Goal: Information Seeking & Learning: Learn about a topic

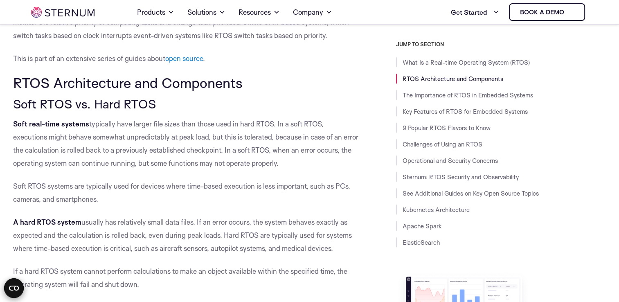
scroll to position [588, 0]
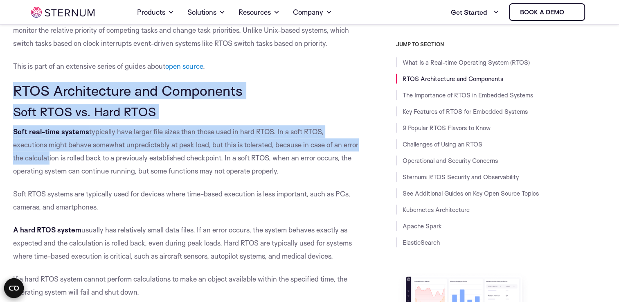
drag, startPoint x: 14, startPoint y: 86, endPoint x: 64, endPoint y: 160, distance: 89.1
click at [99, 119] on h3 "Soft RTOS vs. Hard RTOS" at bounding box center [186, 112] width 346 height 14
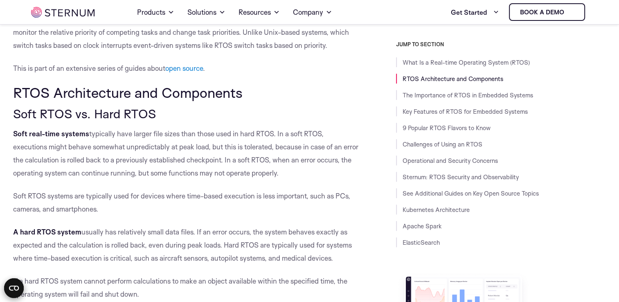
scroll to position [584, 0]
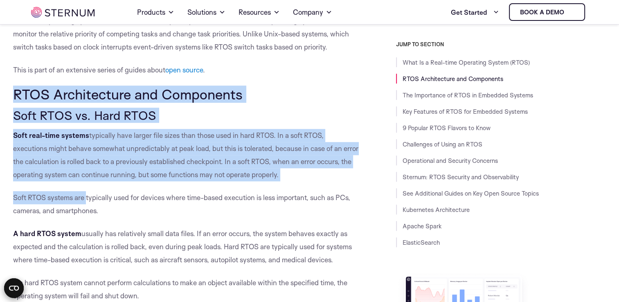
drag, startPoint x: 16, startPoint y: 93, endPoint x: 88, endPoint y: 200, distance: 129.1
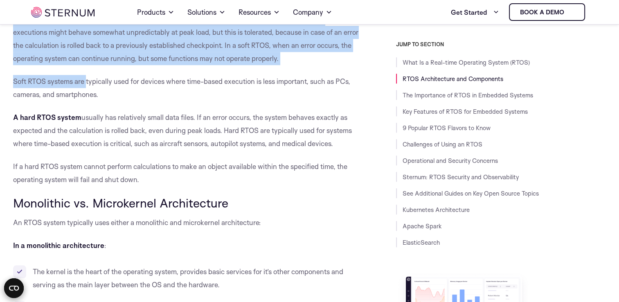
scroll to position [700, 0]
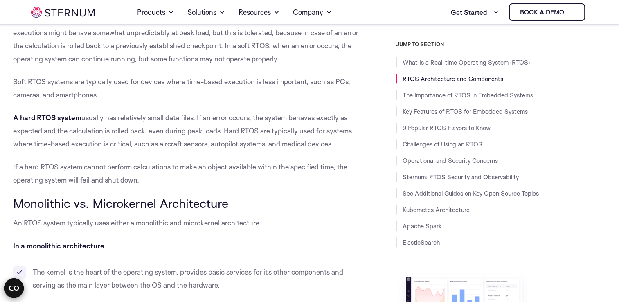
click at [88, 200] on h3 "Monolithic vs. Microkernel Architecture" at bounding box center [186, 203] width 346 height 14
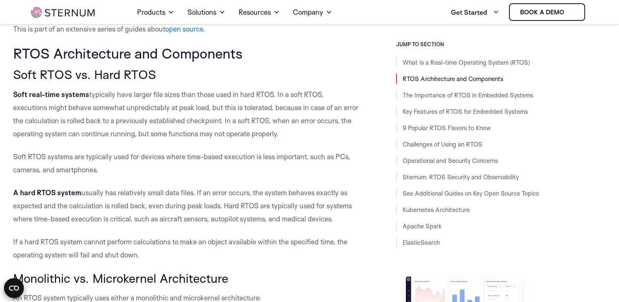
scroll to position [621, 0]
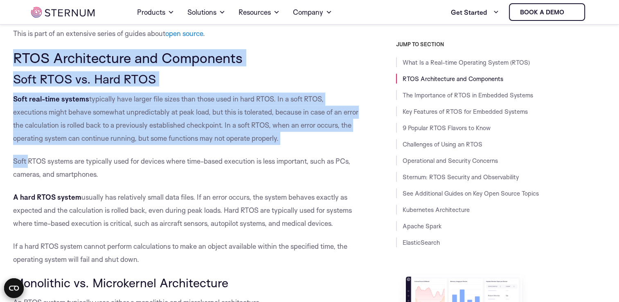
drag, startPoint x: 16, startPoint y: 56, endPoint x: 28, endPoint y: 173, distance: 117.2
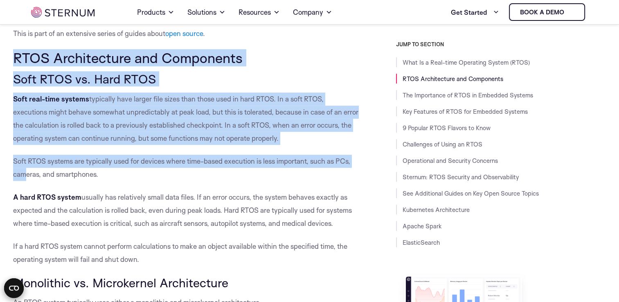
scroll to position [621, 0]
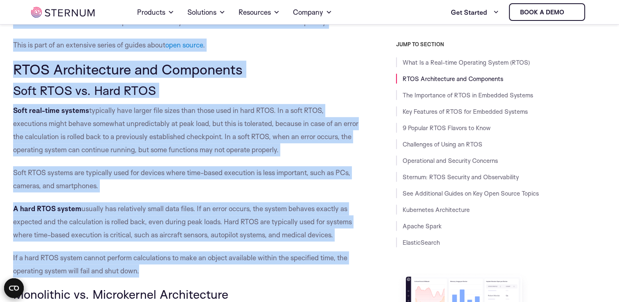
scroll to position [538, 0]
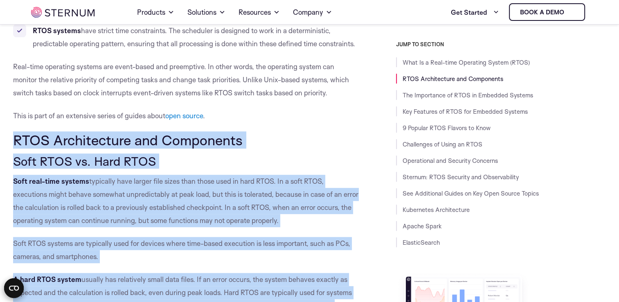
drag, startPoint x: 144, startPoint y: 137, endPoint x: -1, endPoint y: 141, distance: 144.9
copy div "RTOS Architecture and Components Soft RTOS vs. Hard RTOS Soft real-time systems…"
click at [226, 180] on p "Soft real-time systems typically have larger file sizes than those used in hard…" at bounding box center [186, 201] width 346 height 52
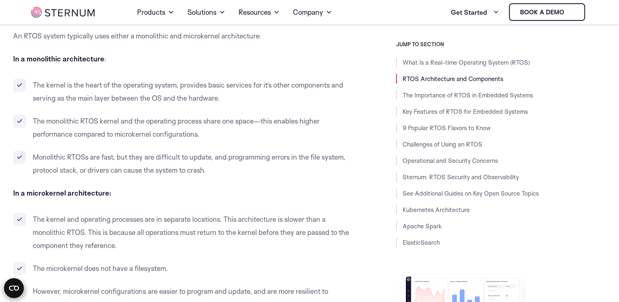
scroll to position [814, 0]
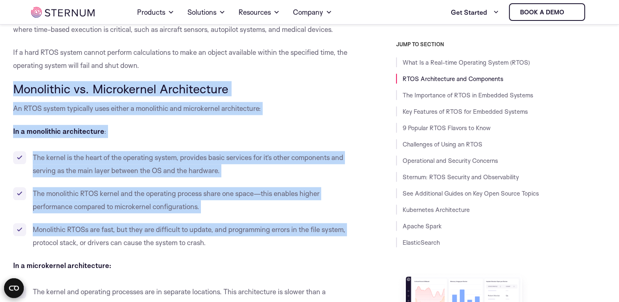
drag, startPoint x: 12, startPoint y: 84, endPoint x: 12, endPoint y: 240, distance: 155.5
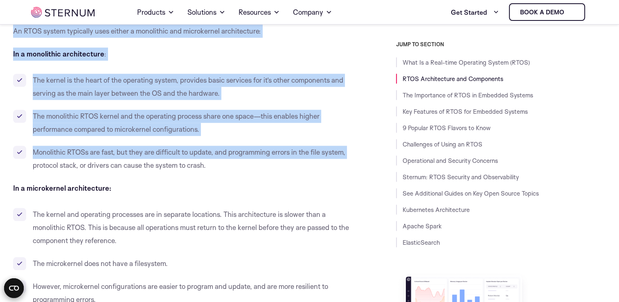
scroll to position [890, 0]
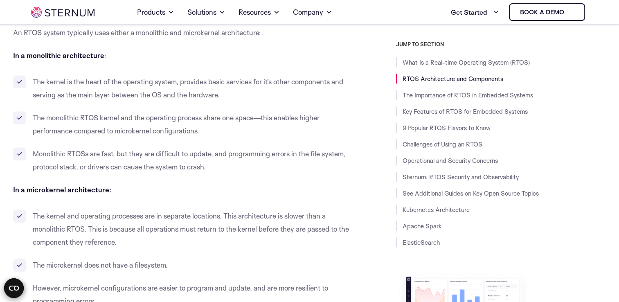
click at [162, 217] on li "The kernel and operating processes are in separate locations. This architecture…" at bounding box center [186, 228] width 346 height 39
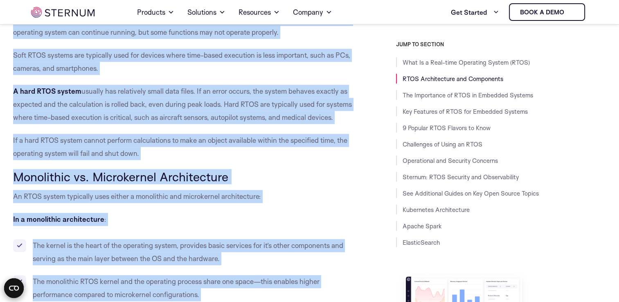
scroll to position [705, 0]
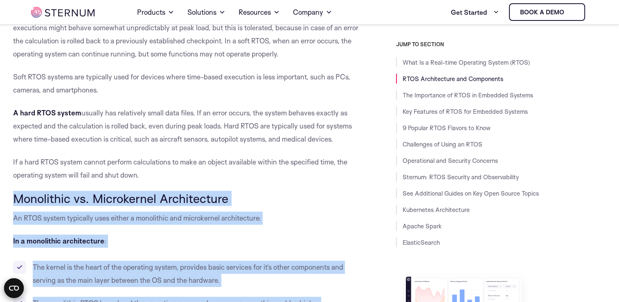
drag, startPoint x: 115, startPoint y: 211, endPoint x: 15, endPoint y: 189, distance: 103.1
copy div "Loremipsum do. Sitametcons Adipiscingel Se DOEI tempor incididun utla etdolo m …"
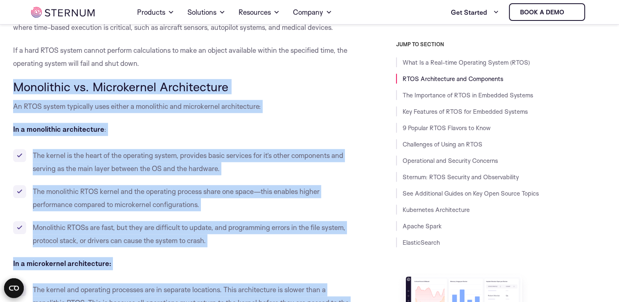
scroll to position [808, 0]
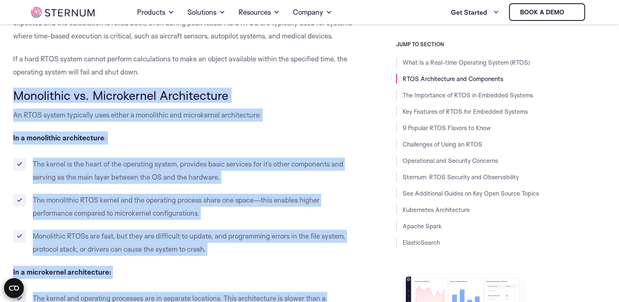
click at [211, 131] on p "In a monolithic architecture :" at bounding box center [186, 137] width 346 height 13
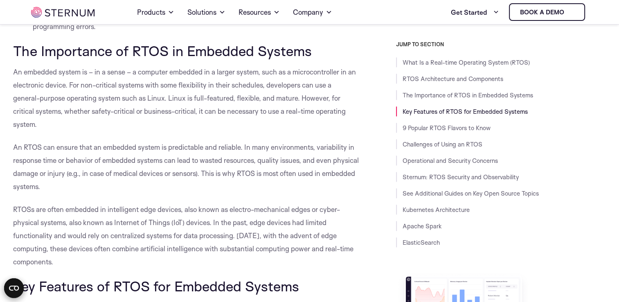
scroll to position [1165, 0]
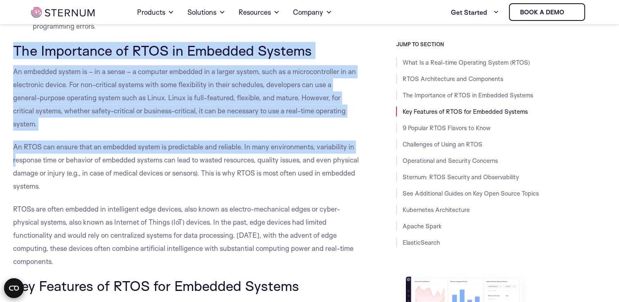
drag, startPoint x: 12, startPoint y: 47, endPoint x: 16, endPoint y: 166, distance: 119.9
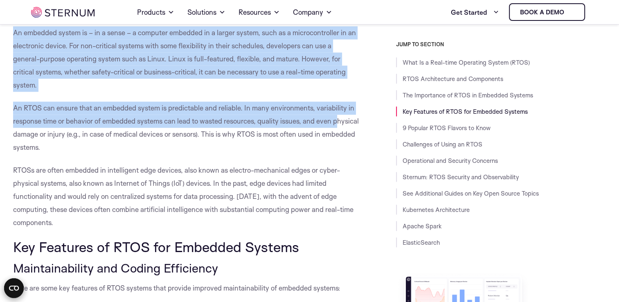
scroll to position [1328, 0]
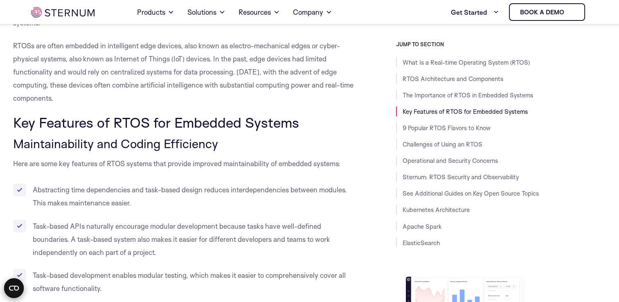
click at [98, 148] on h3 "Maintainability and Coding Efficiency" at bounding box center [186, 144] width 346 height 14
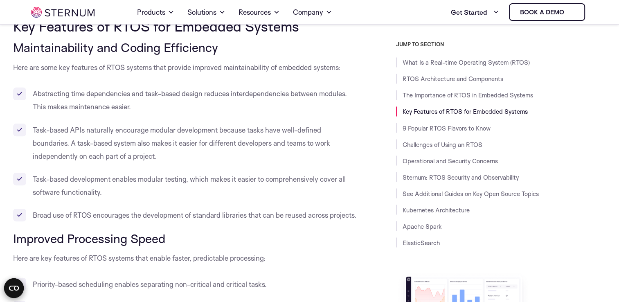
scroll to position [1407, 0]
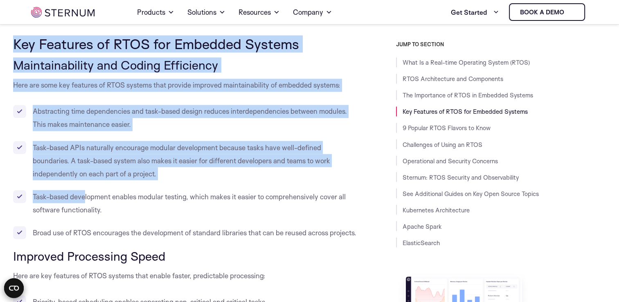
drag, startPoint x: 15, startPoint y: 43, endPoint x: 85, endPoint y: 201, distance: 172.5
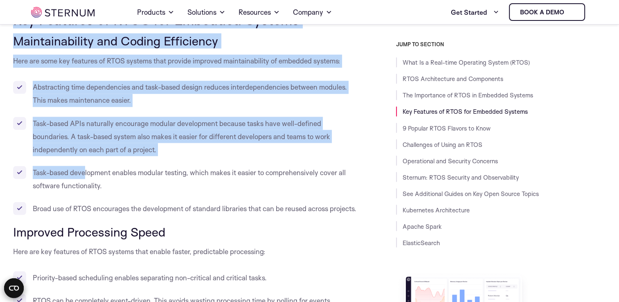
scroll to position [1437, 0]
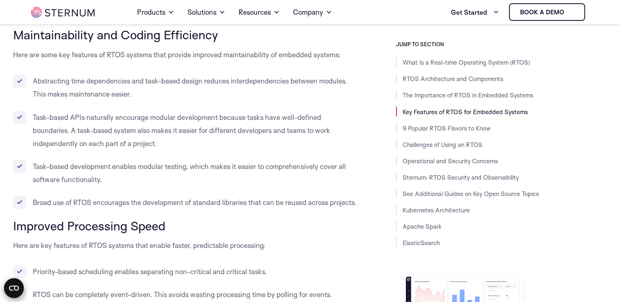
drag, startPoint x: 85, startPoint y: 201, endPoint x: 72, endPoint y: 209, distance: 15.2
click at [72, 209] on li "Broad use of RTOS encourages the development of standard libraries that can be …" at bounding box center [186, 202] width 346 height 13
